Goal: Task Accomplishment & Management: Manage account settings

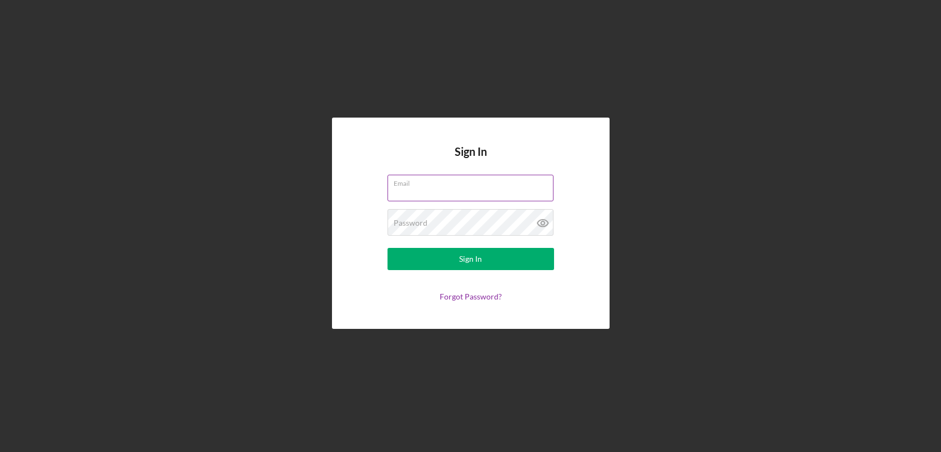
type input "patrick@rmmfi.org"
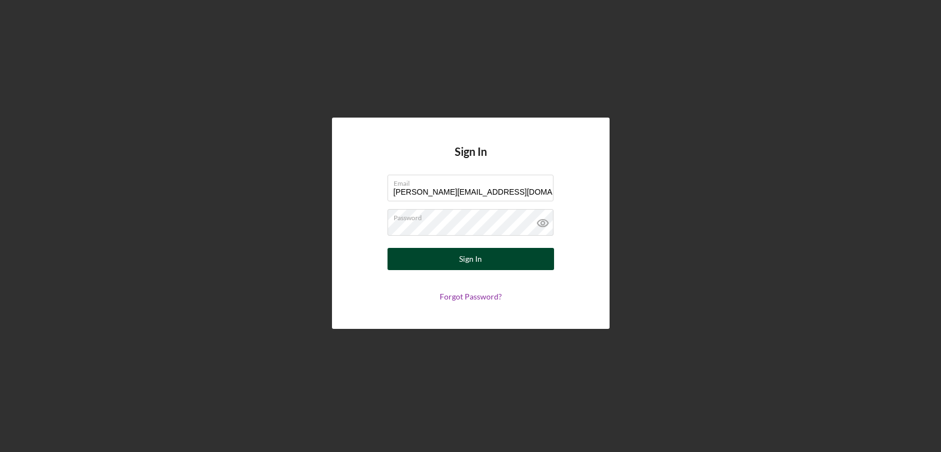
click at [491, 262] on button "Sign In" at bounding box center [470, 259] width 166 height 22
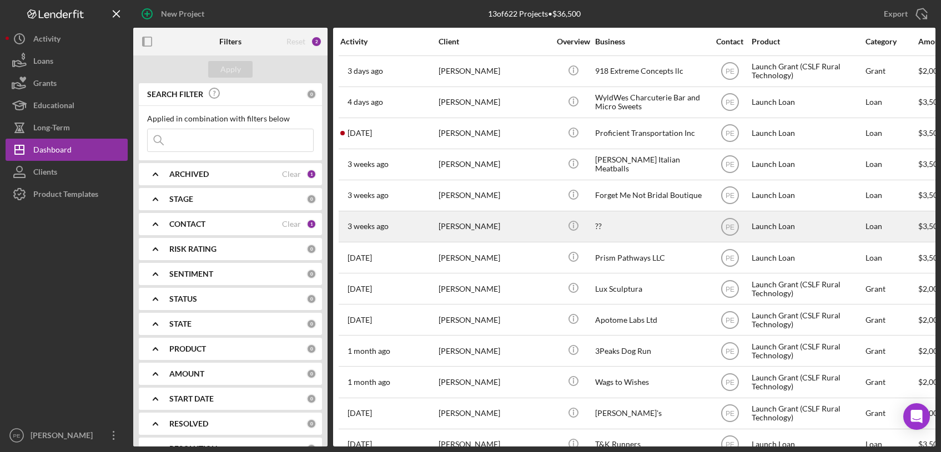
scroll to position [19, 0]
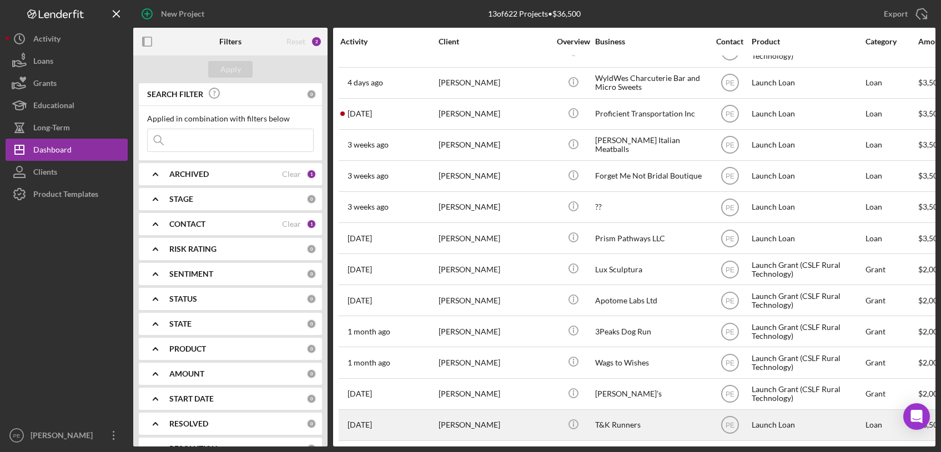
click at [465, 424] on div "Oluwabukunmi Atolagbe" at bounding box center [493, 425] width 111 height 29
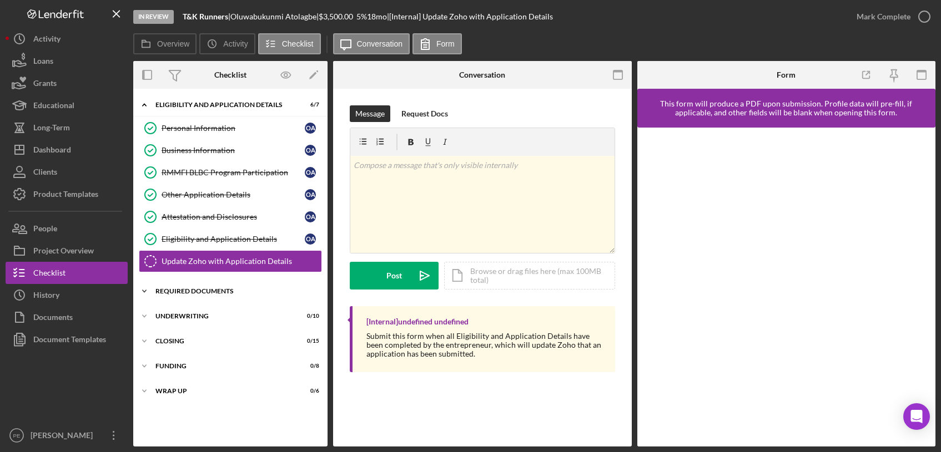
click at [240, 289] on div "Required Documents" at bounding box center [234, 291] width 158 height 7
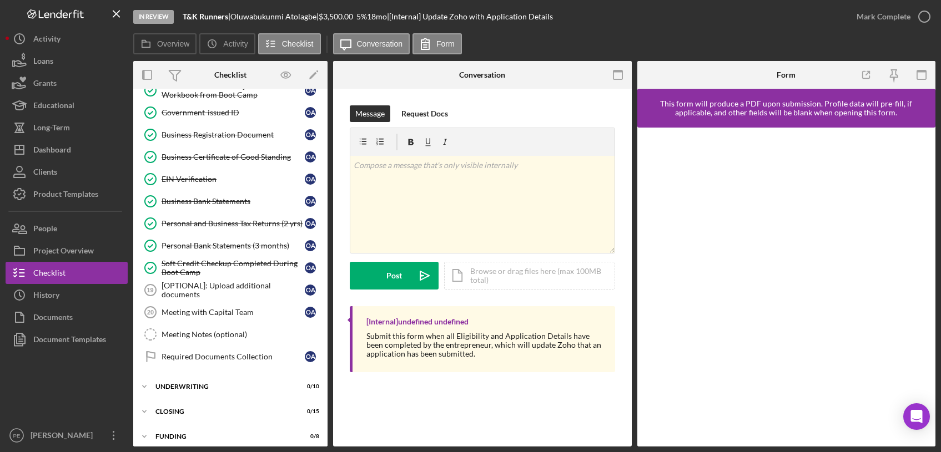
scroll to position [327, 0]
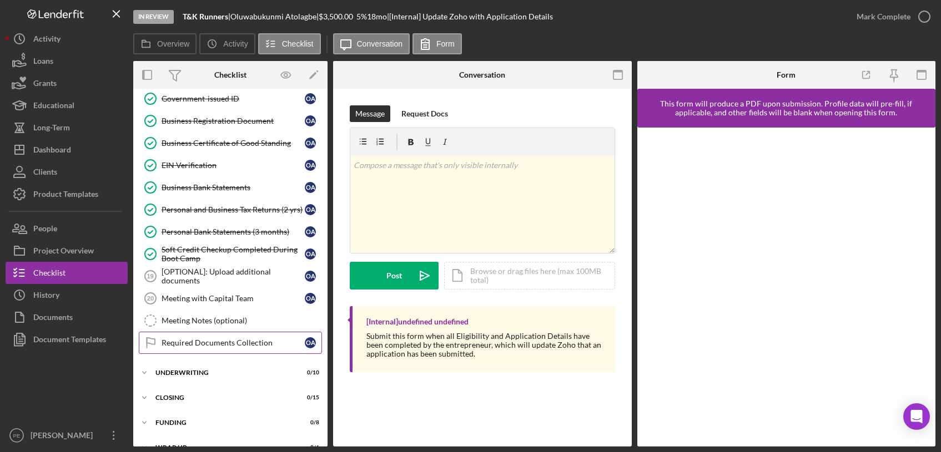
click at [210, 343] on div "Required Documents Collection" at bounding box center [232, 343] width 143 height 9
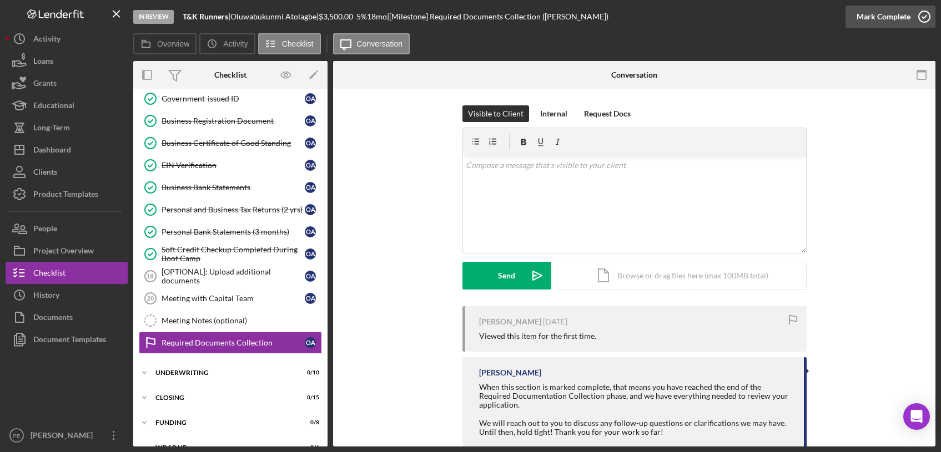
click at [877, 21] on div "Mark Complete" at bounding box center [883, 17] width 54 height 22
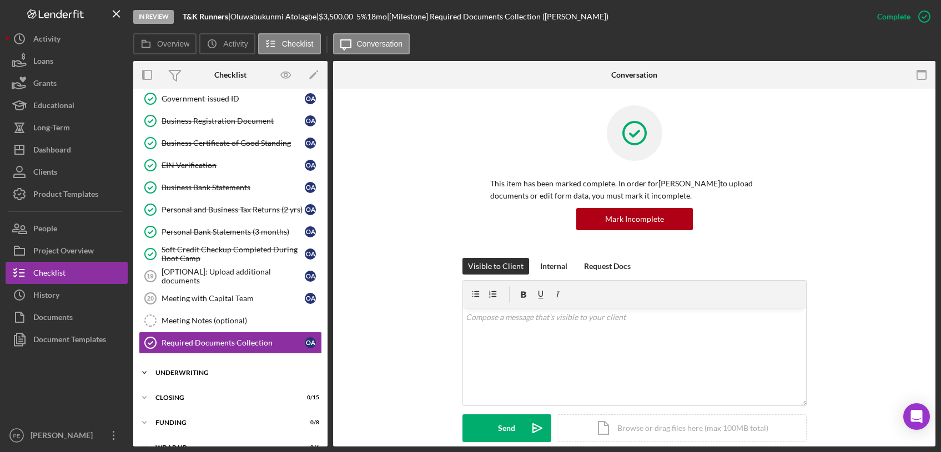
click at [186, 371] on div "Underwriting" at bounding box center [234, 373] width 158 height 7
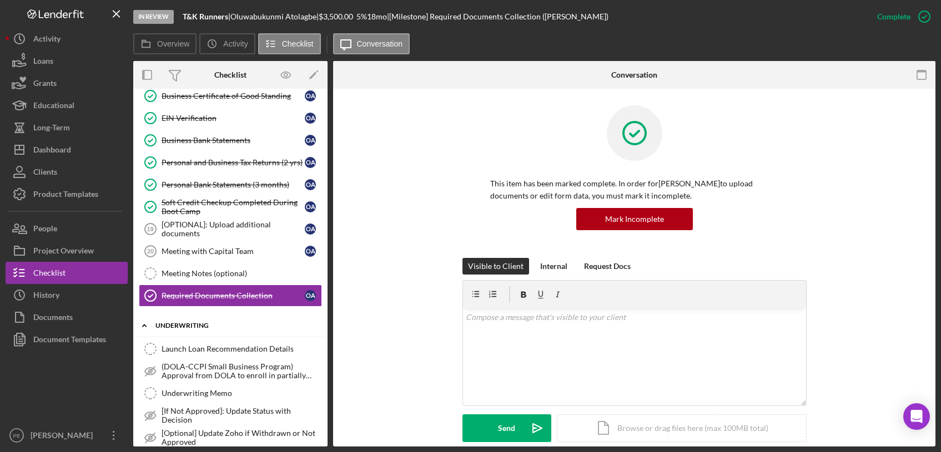
scroll to position [385, 0]
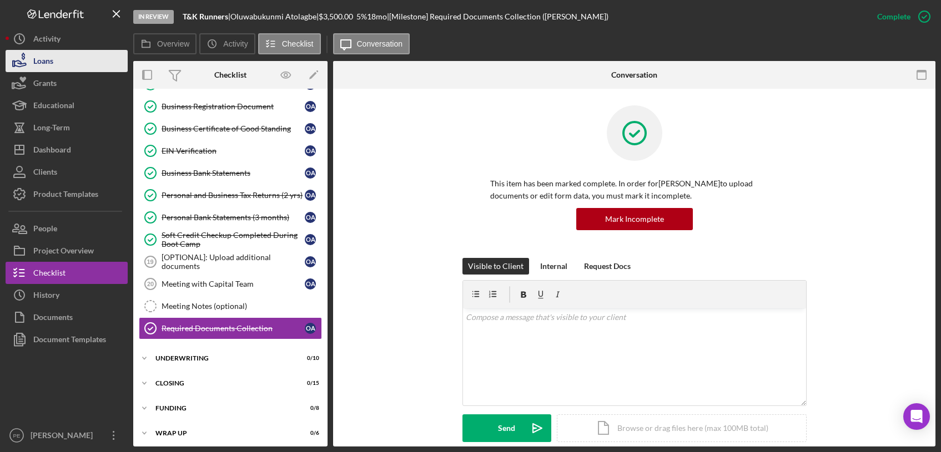
scroll to position [184, 0]
